Goal: Information Seeking & Learning: Check status

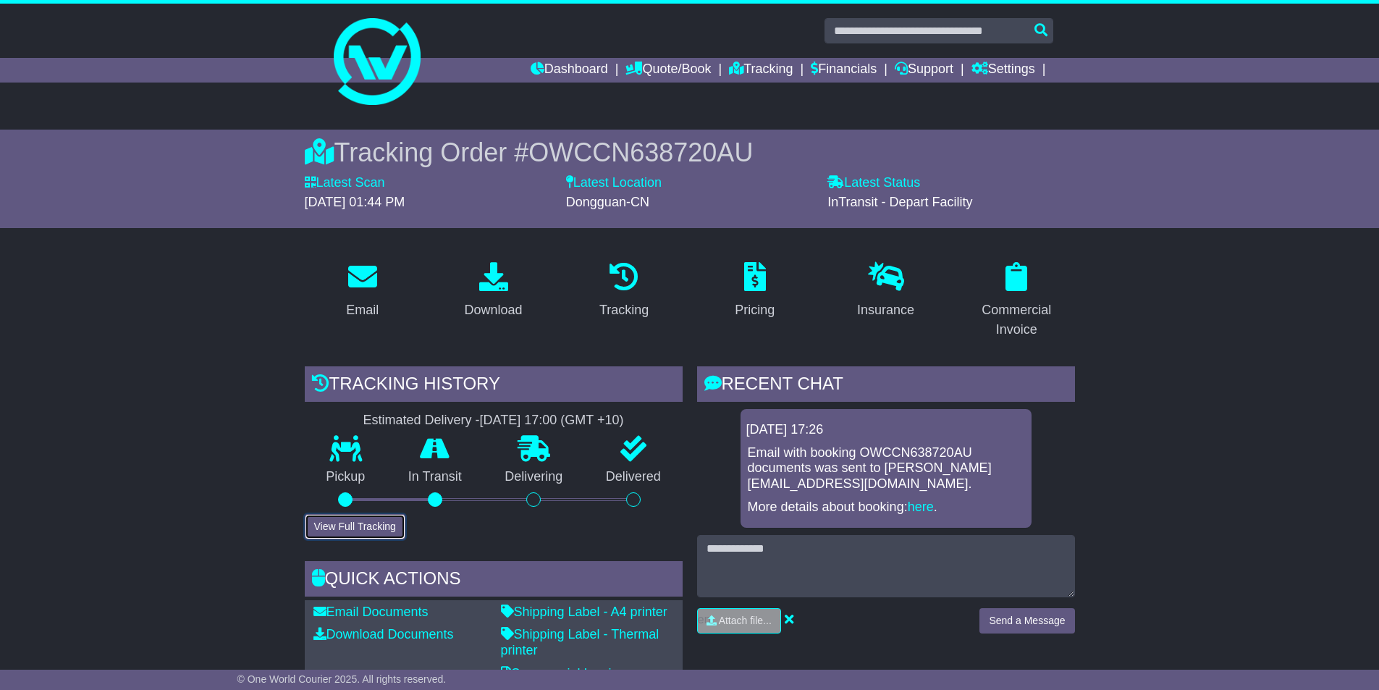
click at [370, 524] on button "View Full Tracking" at bounding box center [355, 526] width 101 height 25
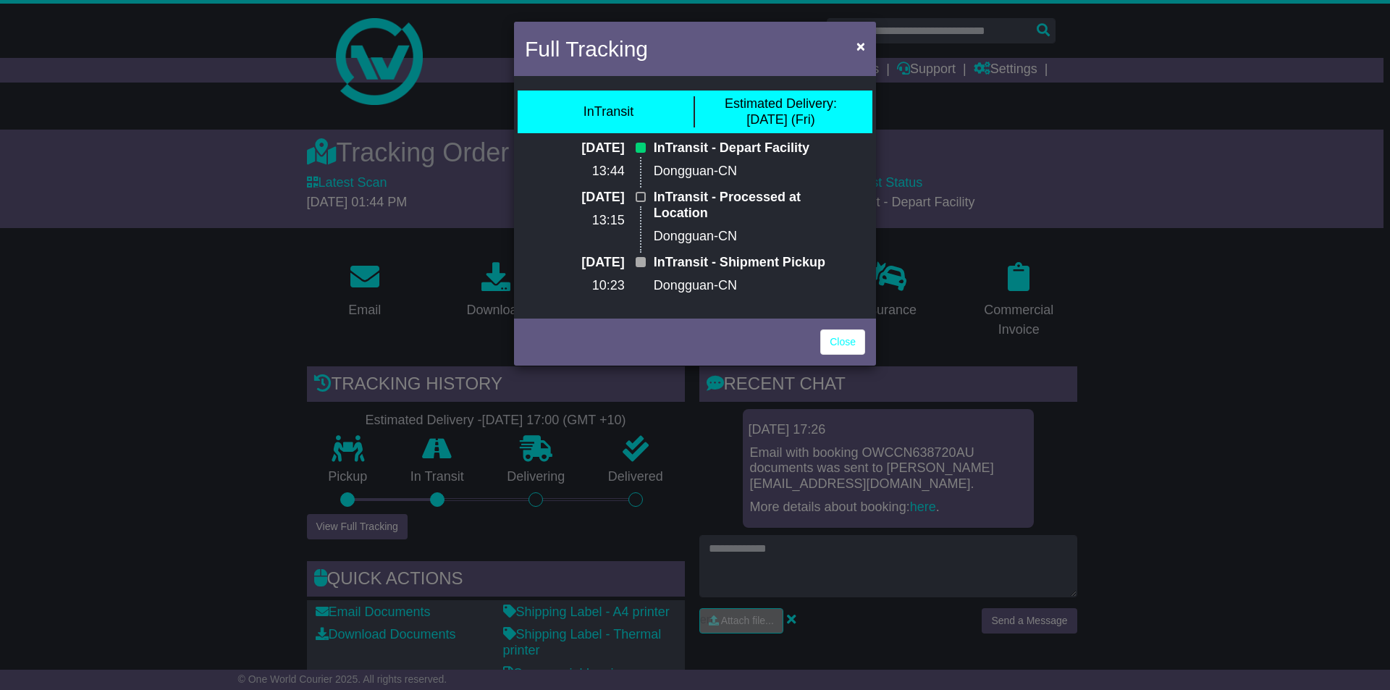
click at [612, 164] on p "13:44" at bounding box center [591, 172] width 68 height 16
click at [715, 173] on p "Dongguan-CN" at bounding box center [744, 172] width 180 height 16
click at [725, 167] on p "Dongguan-CN" at bounding box center [744, 172] width 180 height 16
click at [844, 342] on link "Close" at bounding box center [842, 341] width 45 height 25
